Goal: Find specific page/section: Find specific page/section

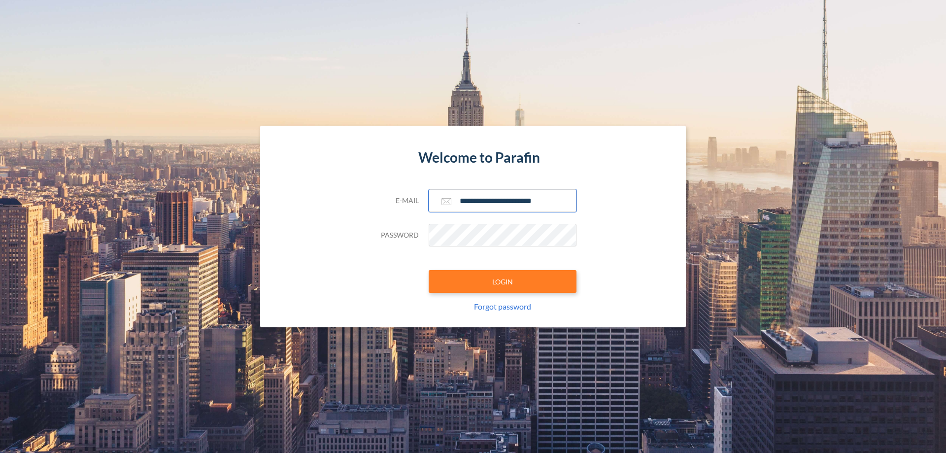
type input "**********"
click at [503, 281] on button "LOGIN" at bounding box center [503, 281] width 148 height 23
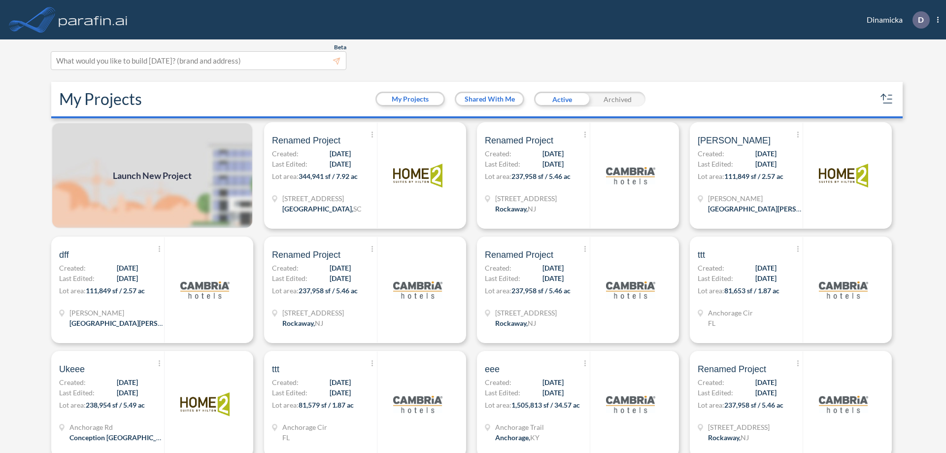
scroll to position [2, 0]
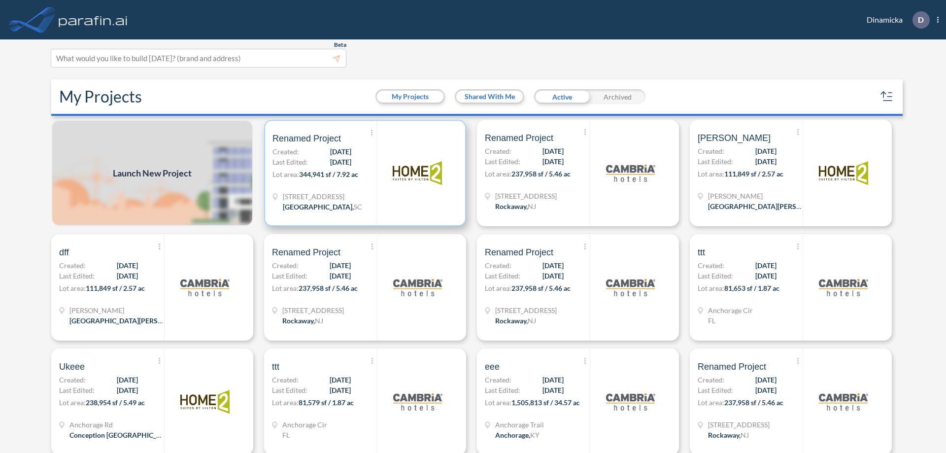
click at [363, 173] on p "Lot area: 344,941 sf / 7.92 ac" at bounding box center [325, 176] width 105 height 14
